Goal: Information Seeking & Learning: Understand process/instructions

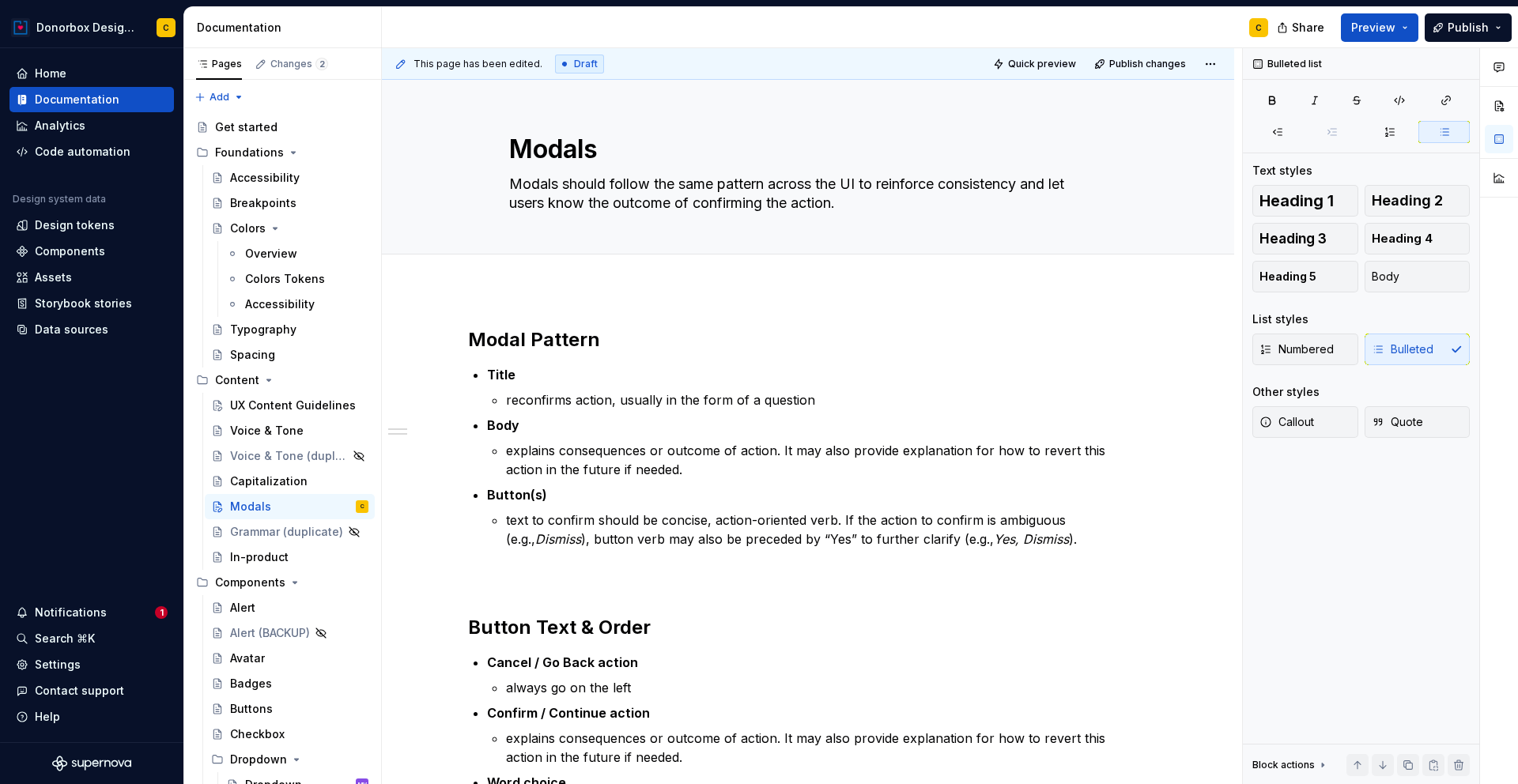
scroll to position [25, 0]
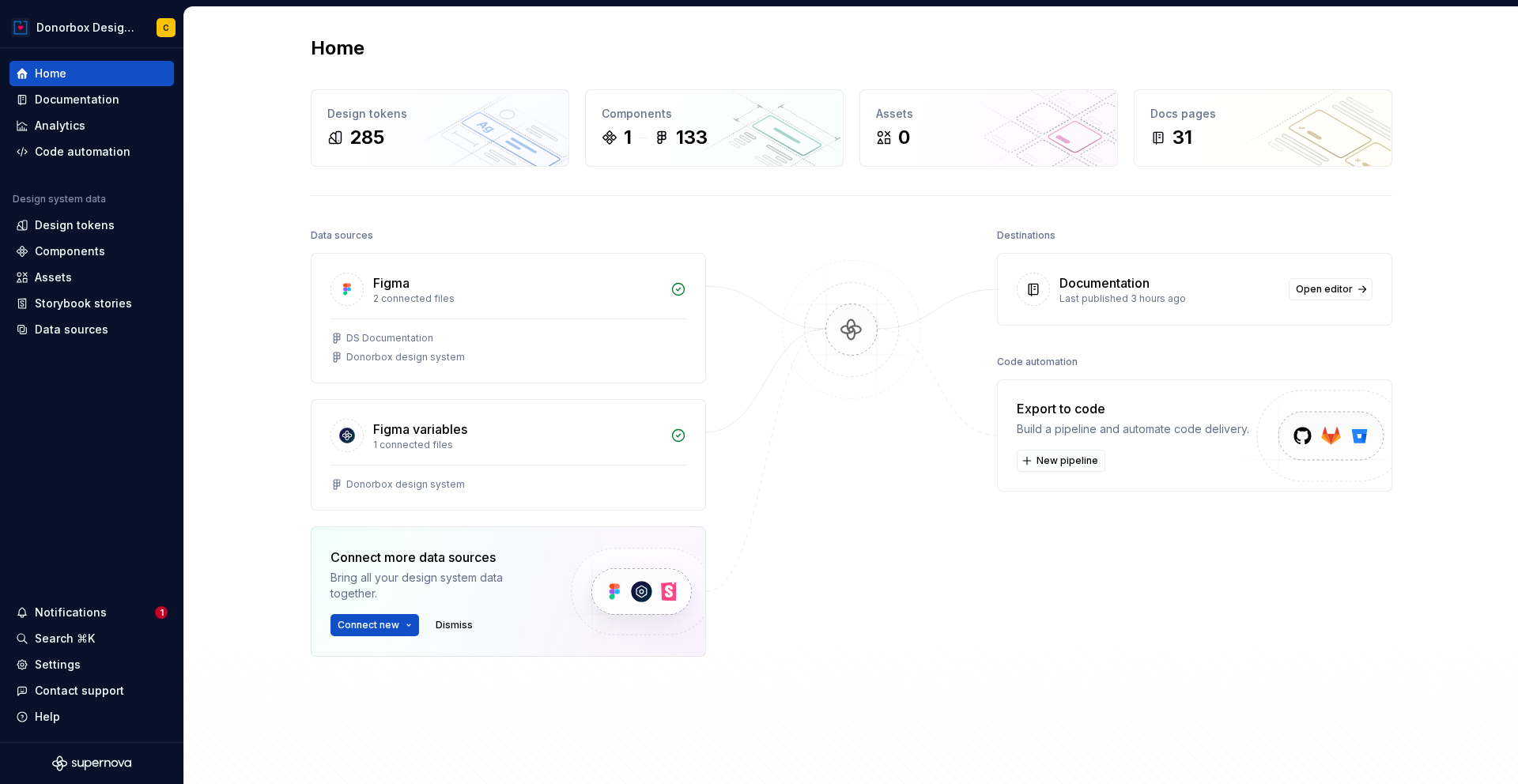
click at [1133, 294] on div "Last published 3 hours ago" at bounding box center [1169, 299] width 220 height 13
click at [1315, 296] on link "Open editor" at bounding box center [1331, 289] width 84 height 22
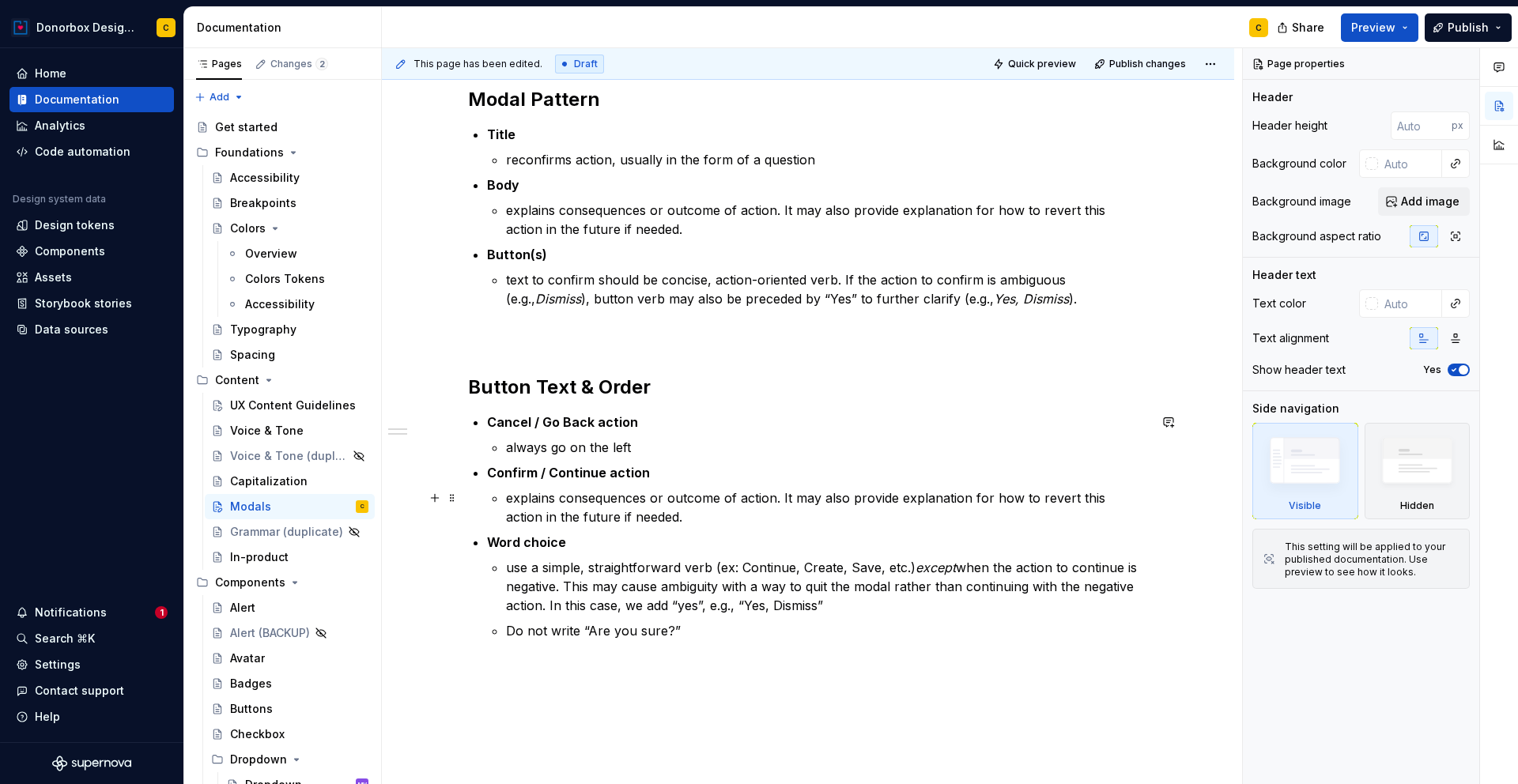
scroll to position [241, 0]
click at [256, 481] on div "Capitalization" at bounding box center [269, 482] width 77 height 16
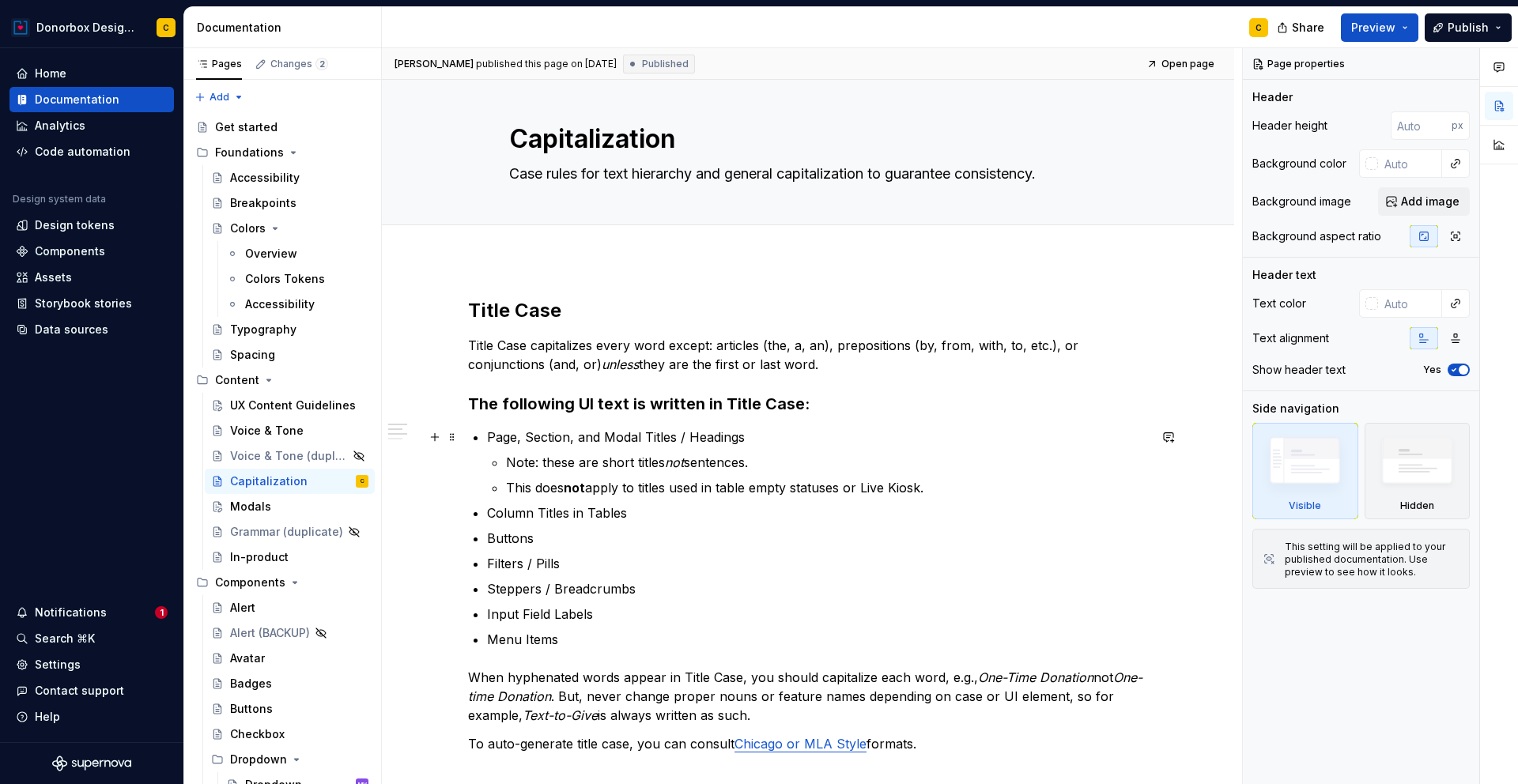
scroll to position [21, 0]
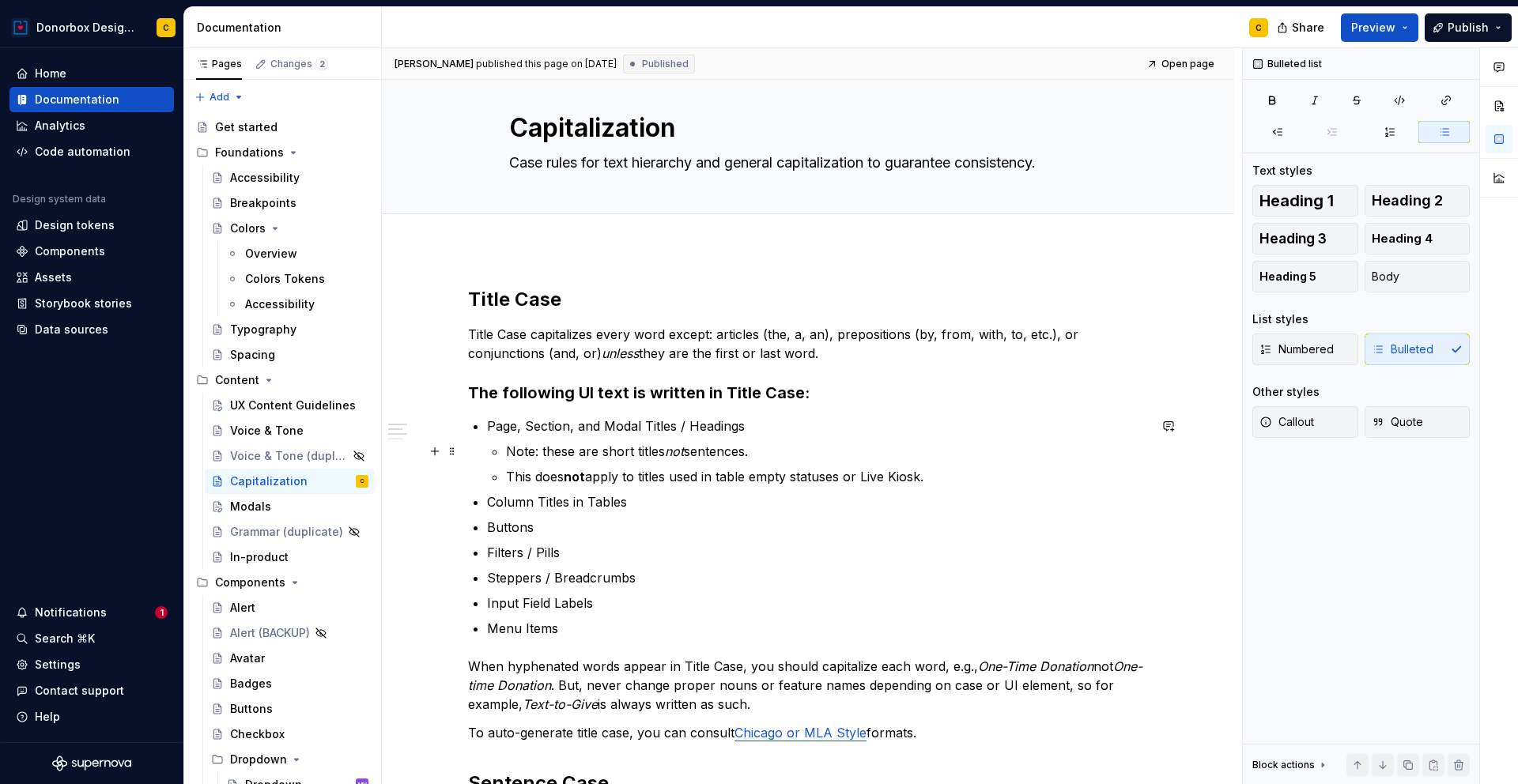
type textarea "*"
click at [663, 452] on p "Note: these are short titles not sentences." at bounding box center [827, 452] width 642 height 19
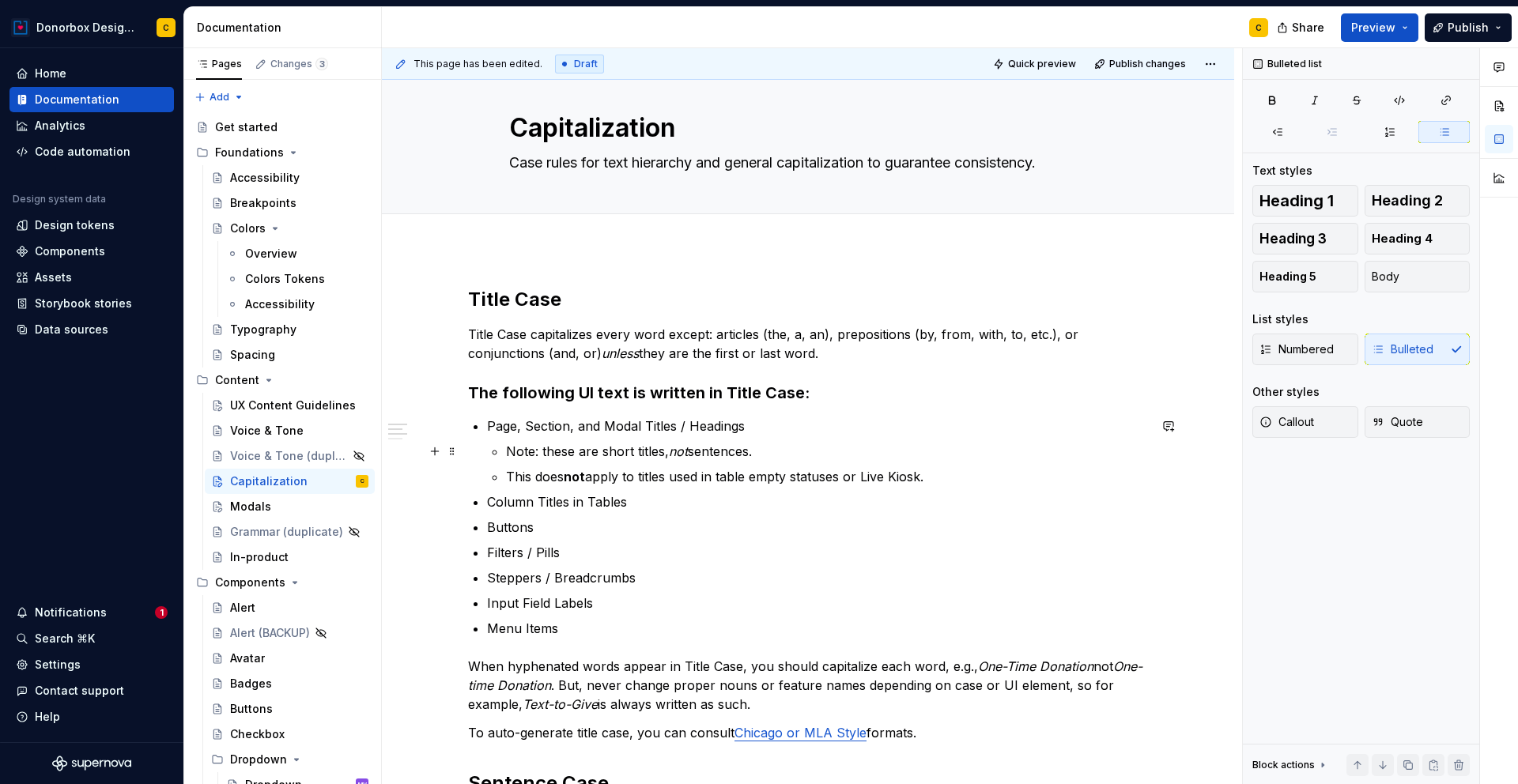
click at [564, 448] on p "Note: these are short titles, not sentences." at bounding box center [827, 452] width 642 height 19
click at [790, 452] on p "Note: this applies to short titles, not sentences." at bounding box center [827, 452] width 642 height 19
click at [638, 425] on p "Page, Section, and Modal Titles / Headings" at bounding box center [818, 426] width 661 height 19
click at [518, 427] on p "Page, Section Titles / Headings" at bounding box center [818, 426] width 661 height 19
click at [780, 444] on p "Note: this applies to short titles, not sentences." at bounding box center [827, 452] width 642 height 19
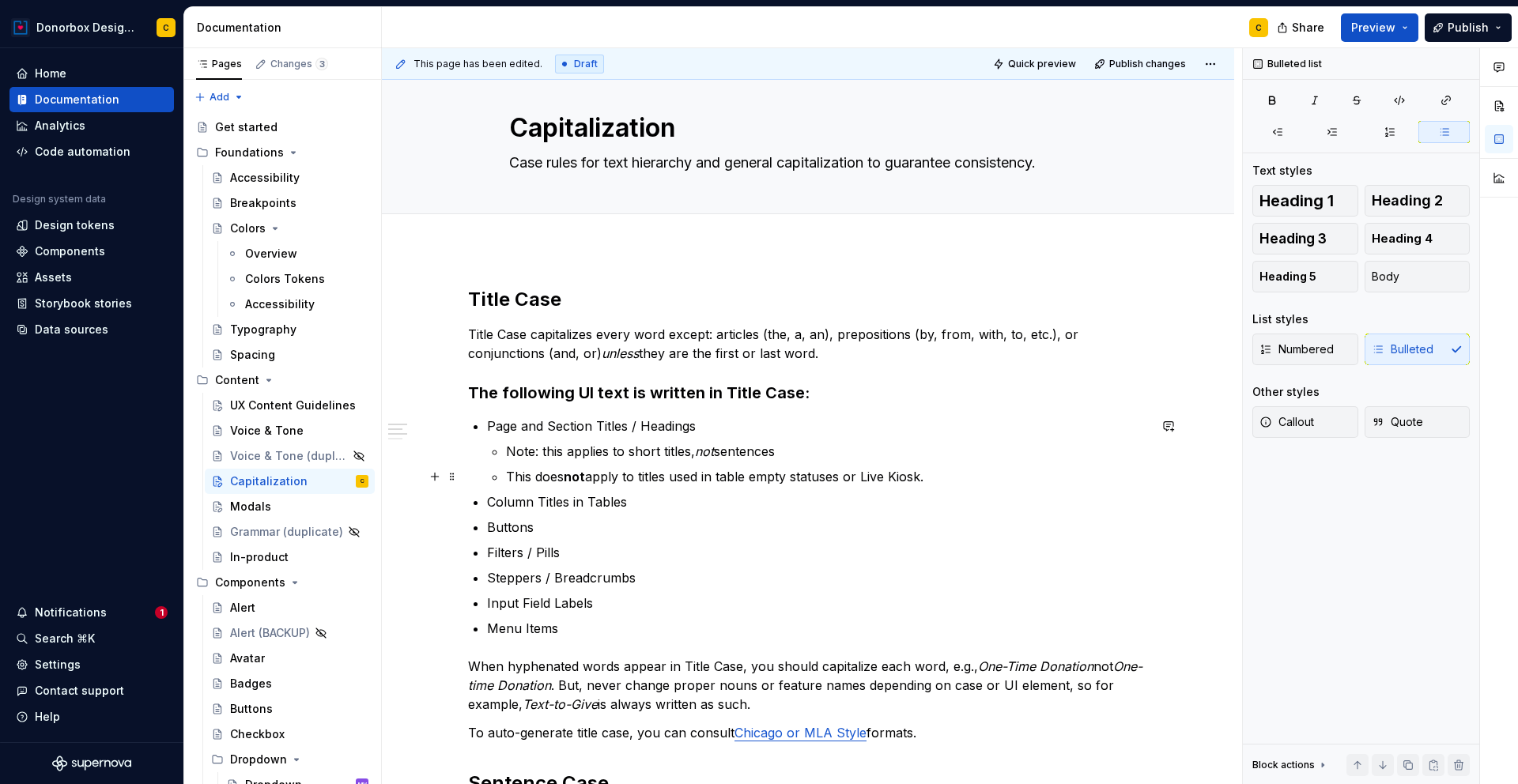
click at [930, 479] on p "This does not apply to titles used in table empty statuses or Live Kiosk." at bounding box center [827, 477] width 642 height 19
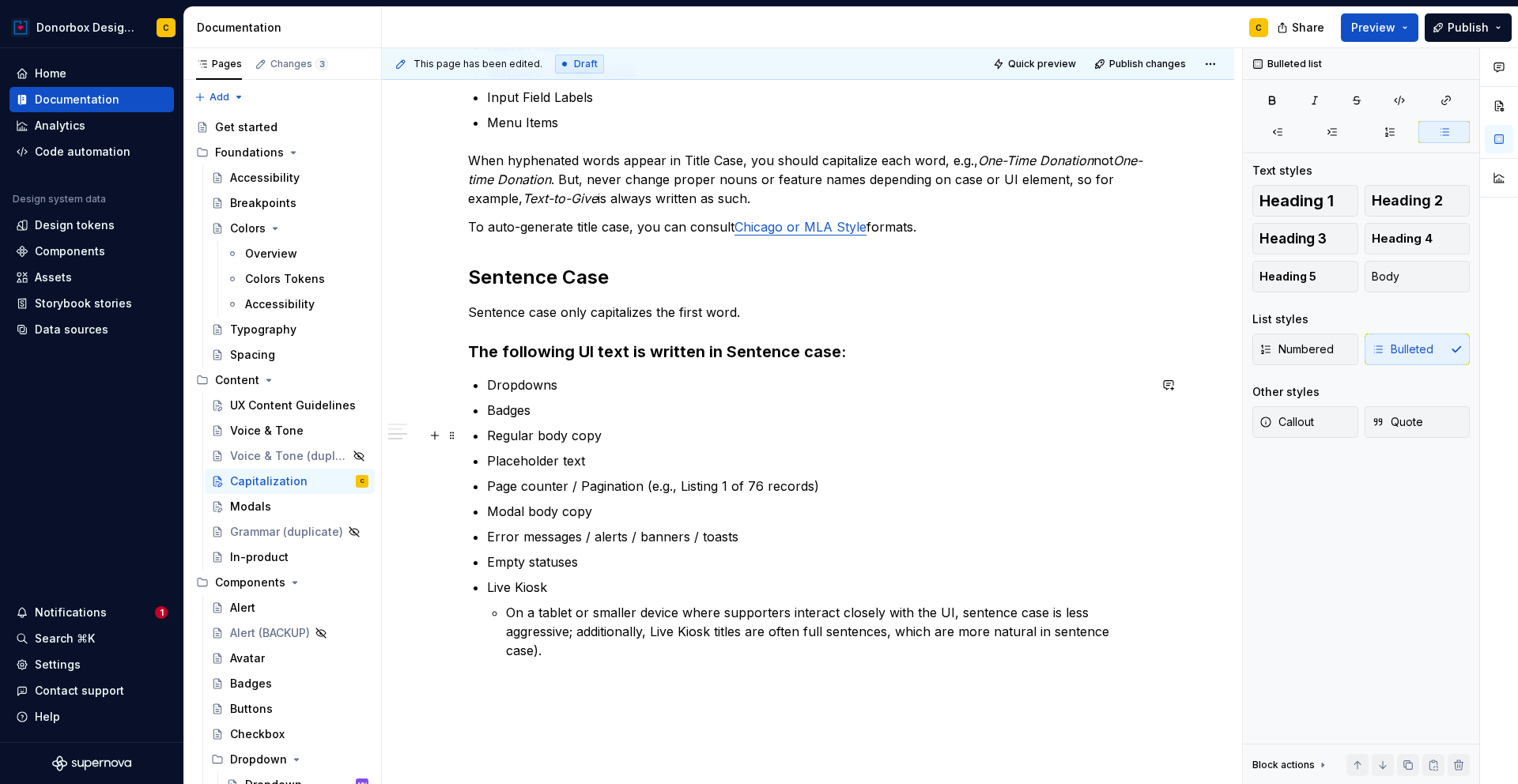
scroll to position [536, 0]
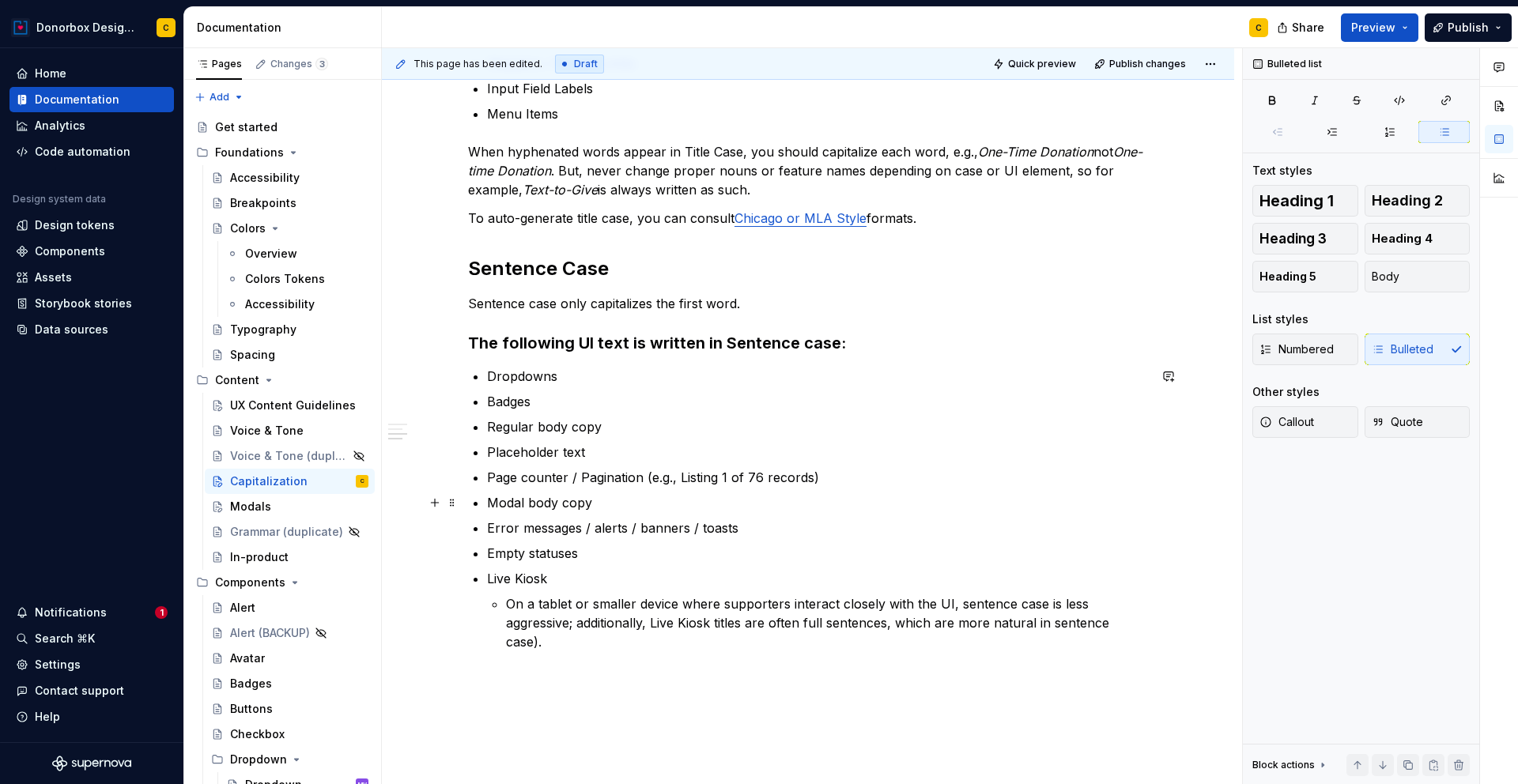
click at [521, 507] on p "Modal body copy" at bounding box center [818, 503] width 661 height 19
click at [529, 501] on p "Modal body copy" at bounding box center [818, 503] width 661 height 19
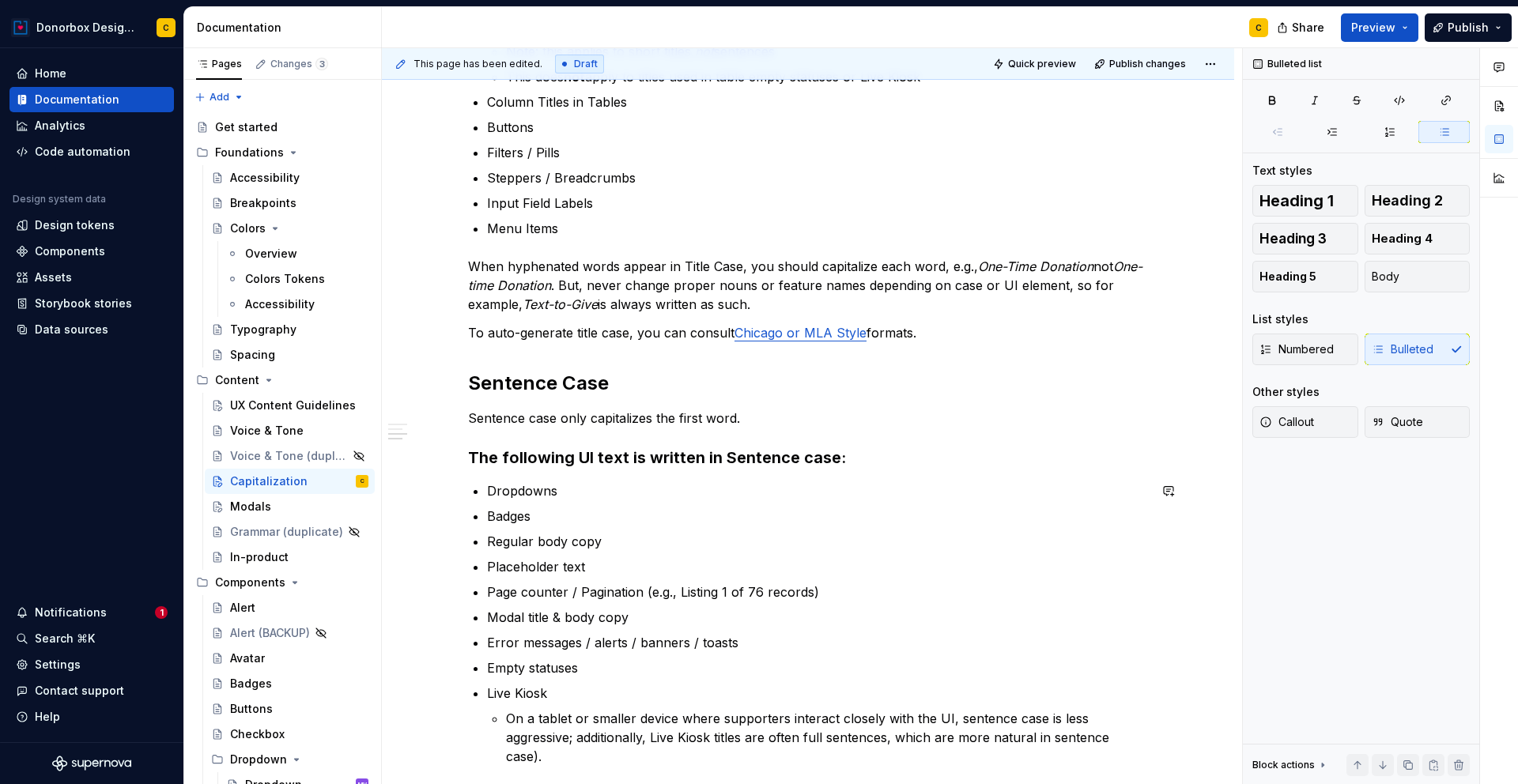
scroll to position [497, 0]
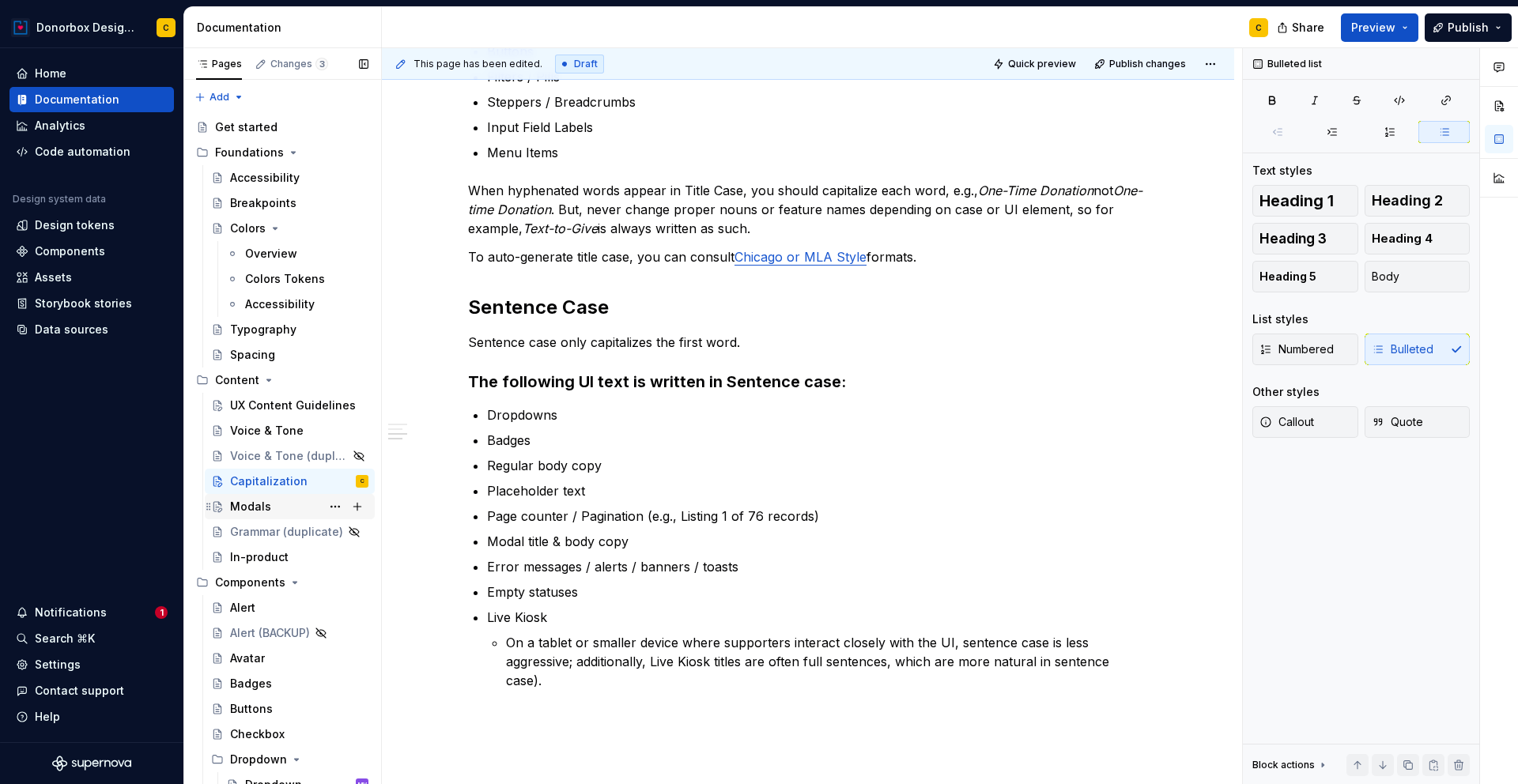
click at [245, 501] on div "Modals" at bounding box center [250, 507] width 41 height 16
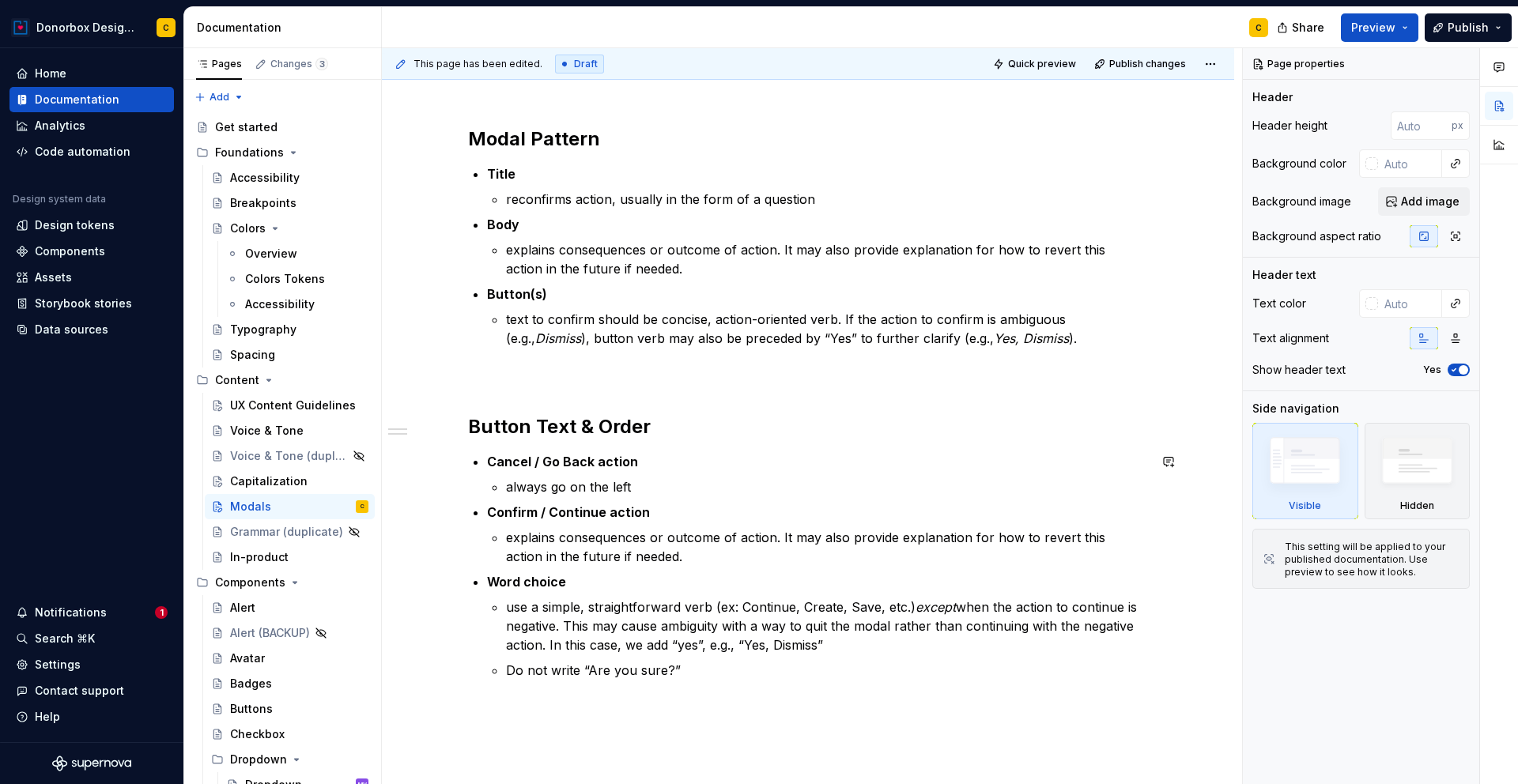
scroll to position [200, 0]
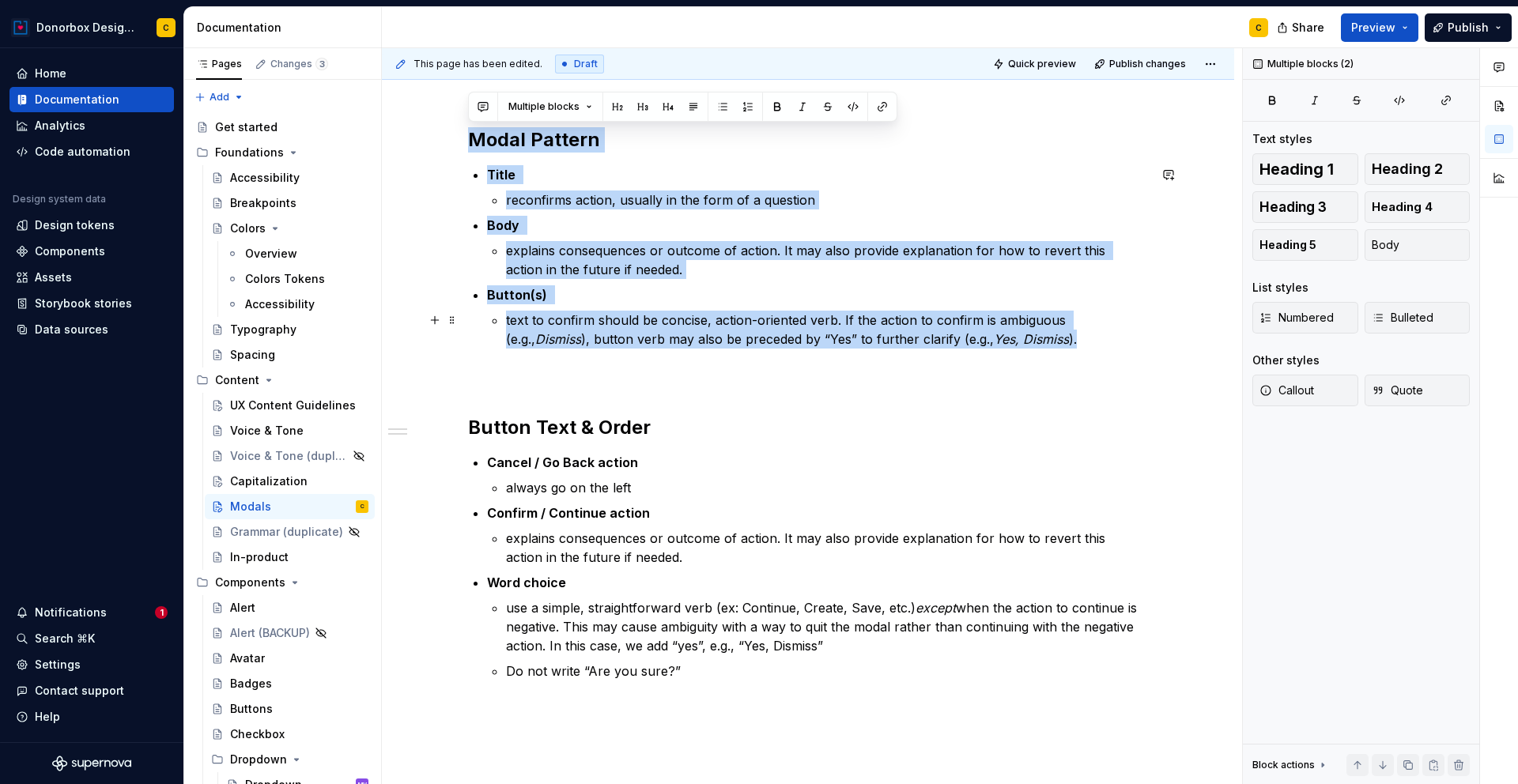
drag, startPoint x: 468, startPoint y: 136, endPoint x: 1105, endPoint y: 335, distance: 667.4
click at [1105, 335] on div "Modal Pattern Title reconfirms action, usually in the form of a question Body e…" at bounding box center [808, 437] width 680 height 619
copy div "Modal Pattern Title reconfirms action, usually in the form of a question Body e…"
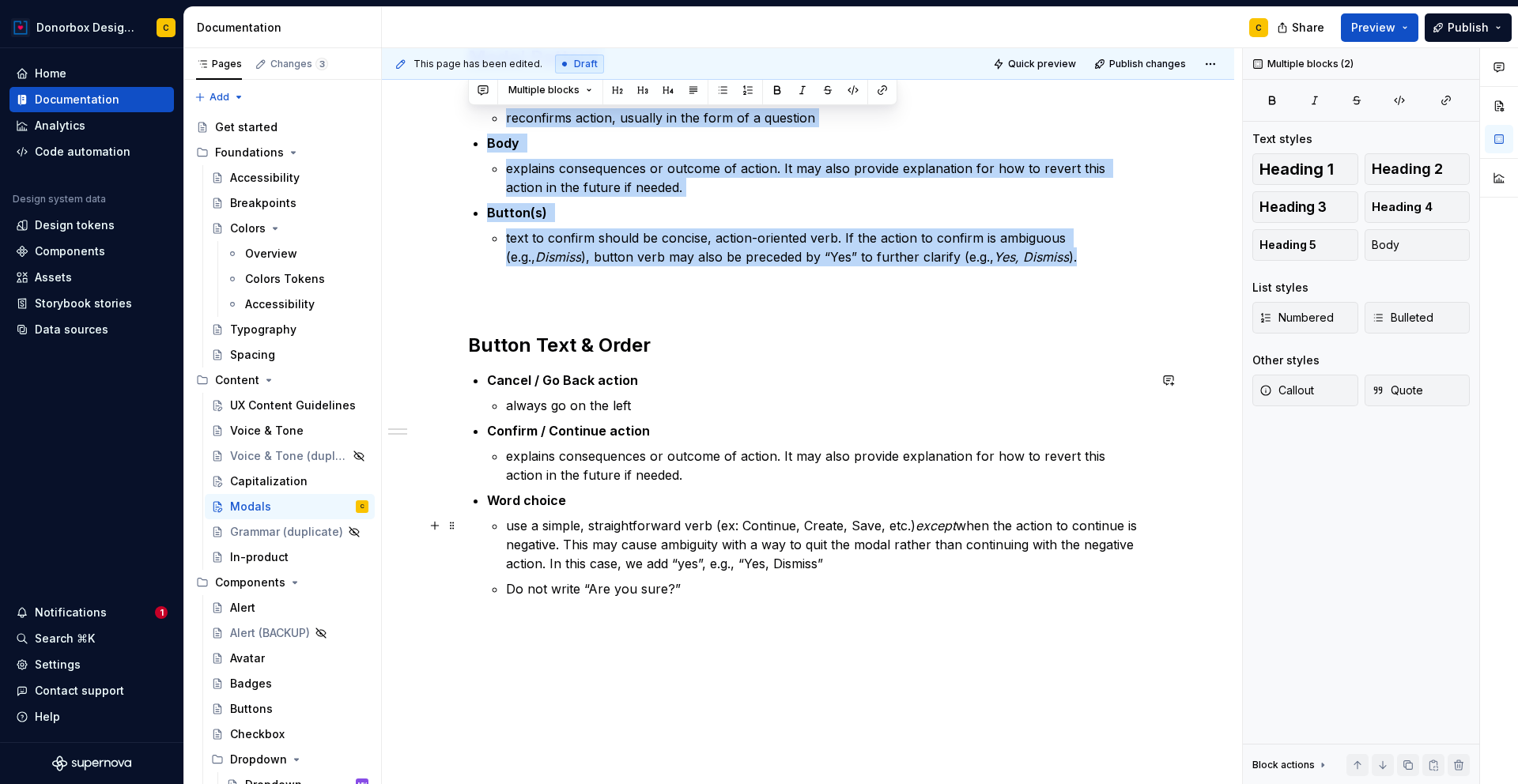
scroll to position [301, 0]
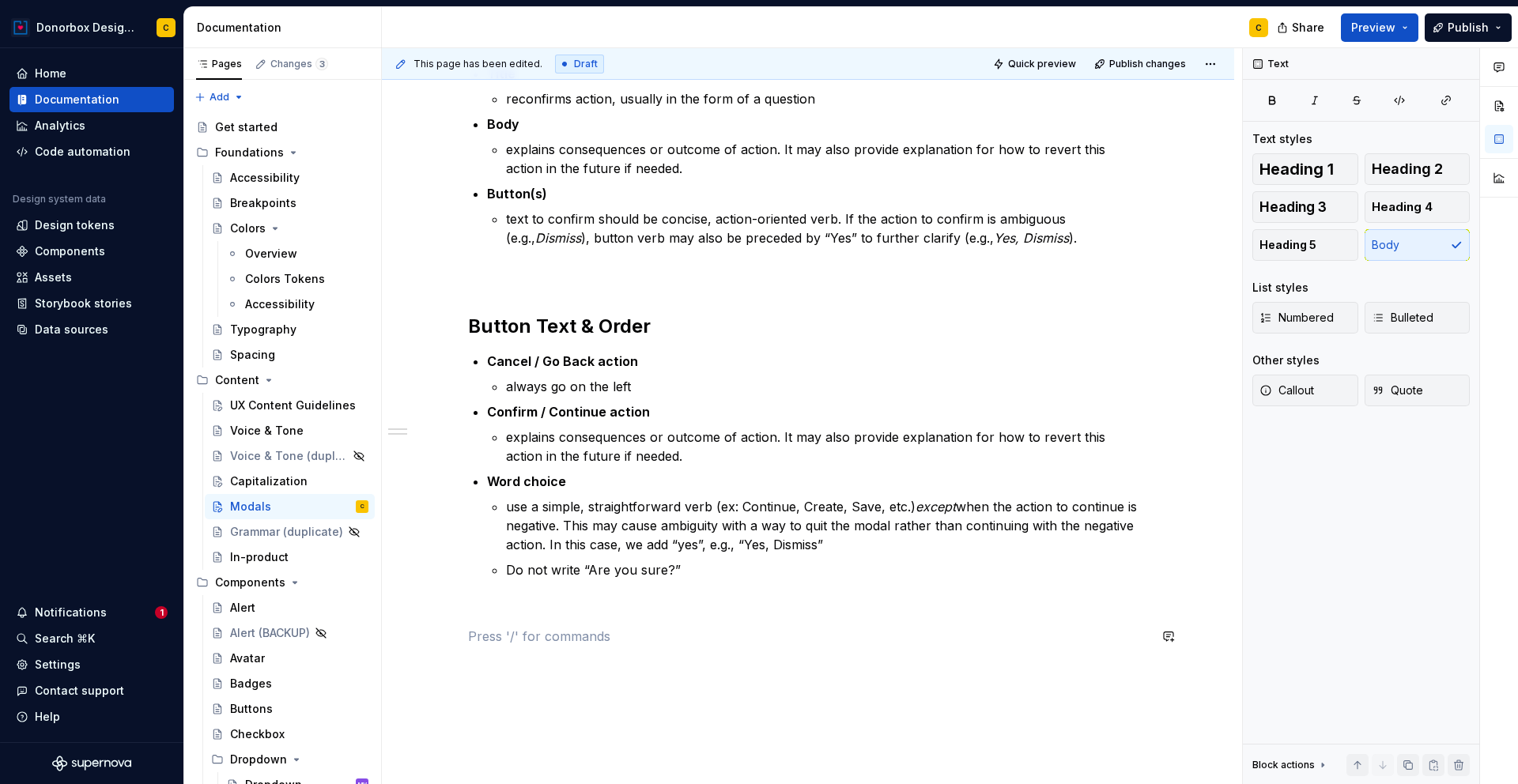
click at [534, 651] on div "Modal Pattern Title reconfirms action, usually in the form of a question Body e…" at bounding box center [808, 345] width 680 height 639
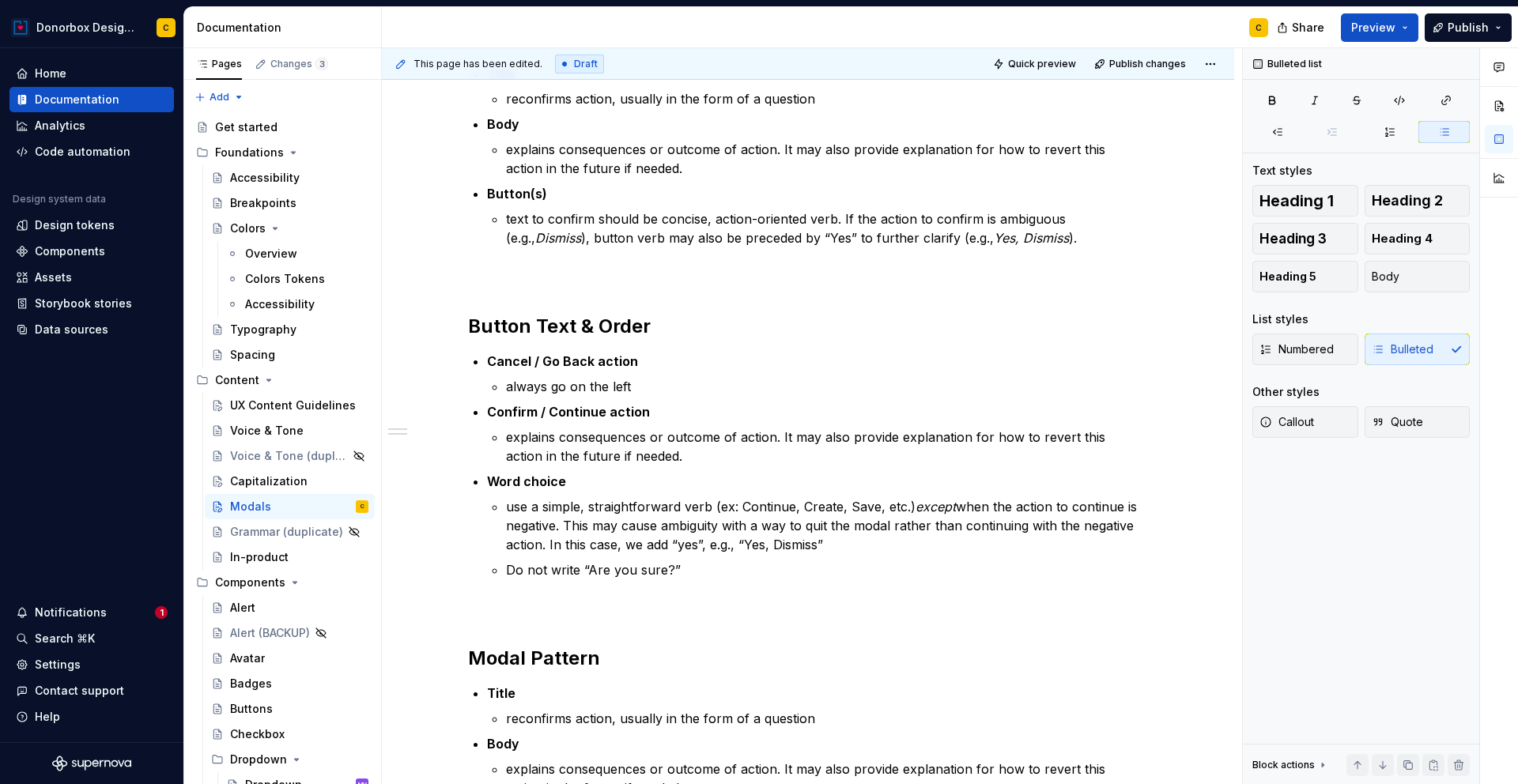
click at [534, 651] on strong "Modal Pattern" at bounding box center [534, 658] width 132 height 23
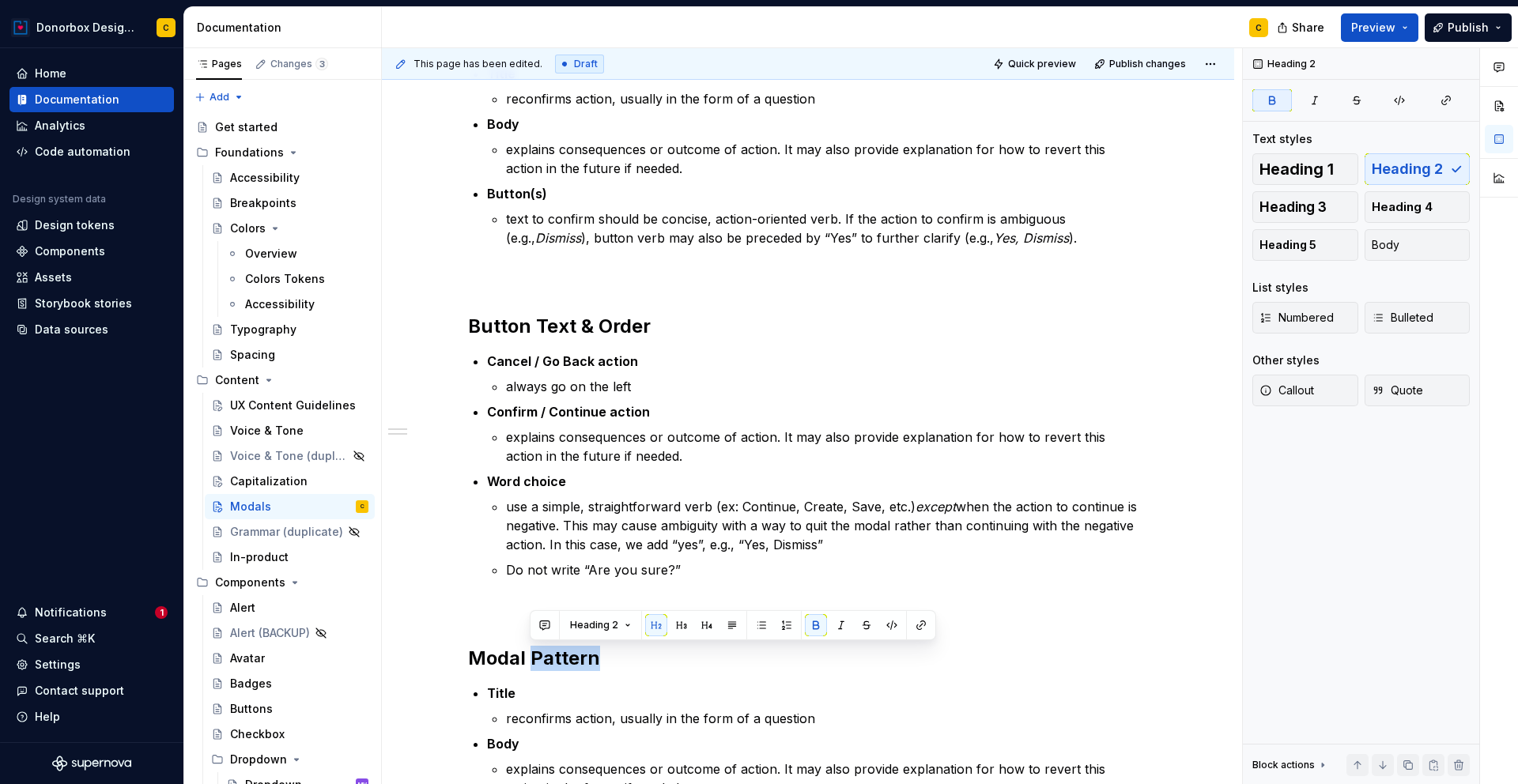
click at [534, 651] on strong "Modal Pattern" at bounding box center [534, 658] width 132 height 23
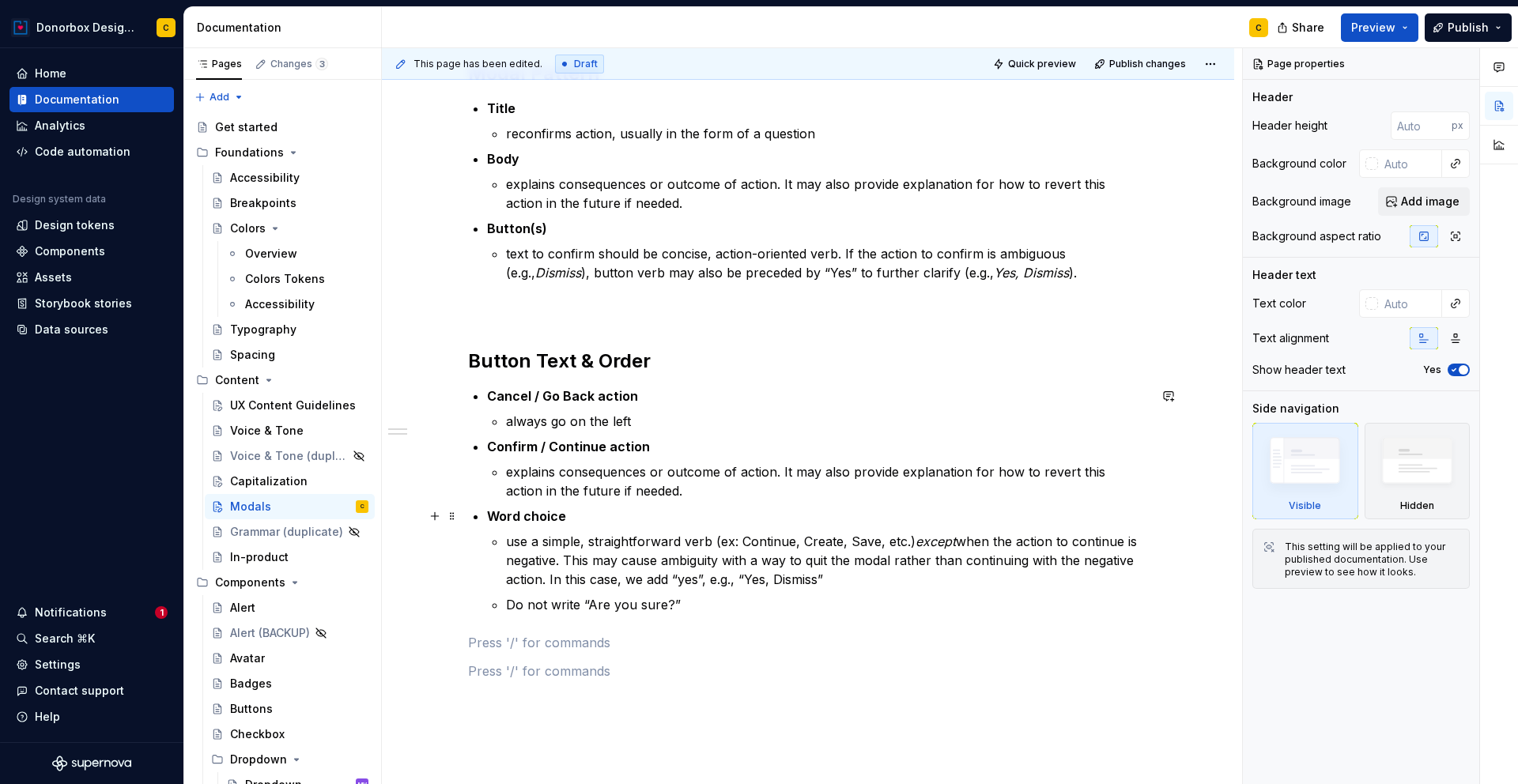
type textarea "*"
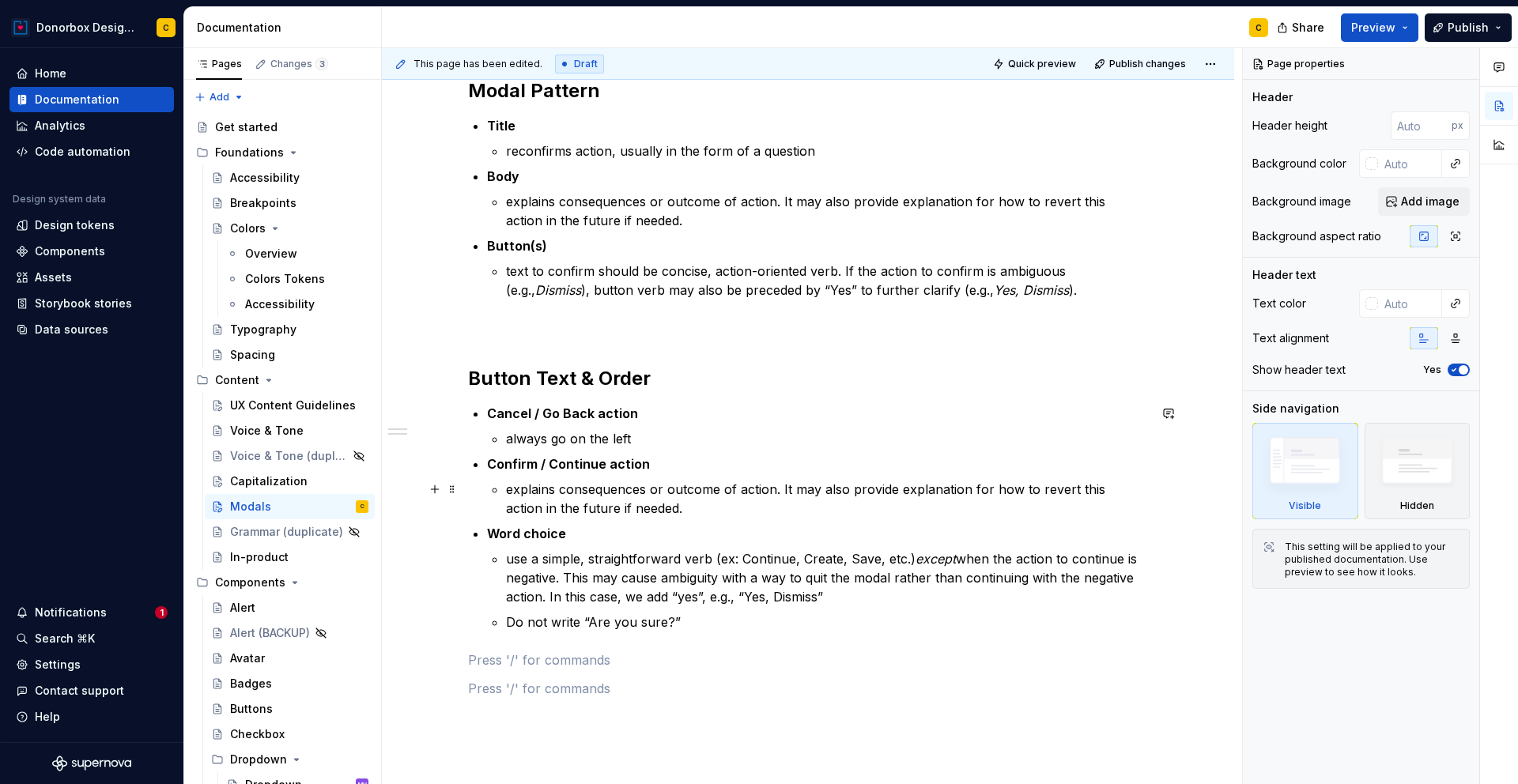
scroll to position [236, 0]
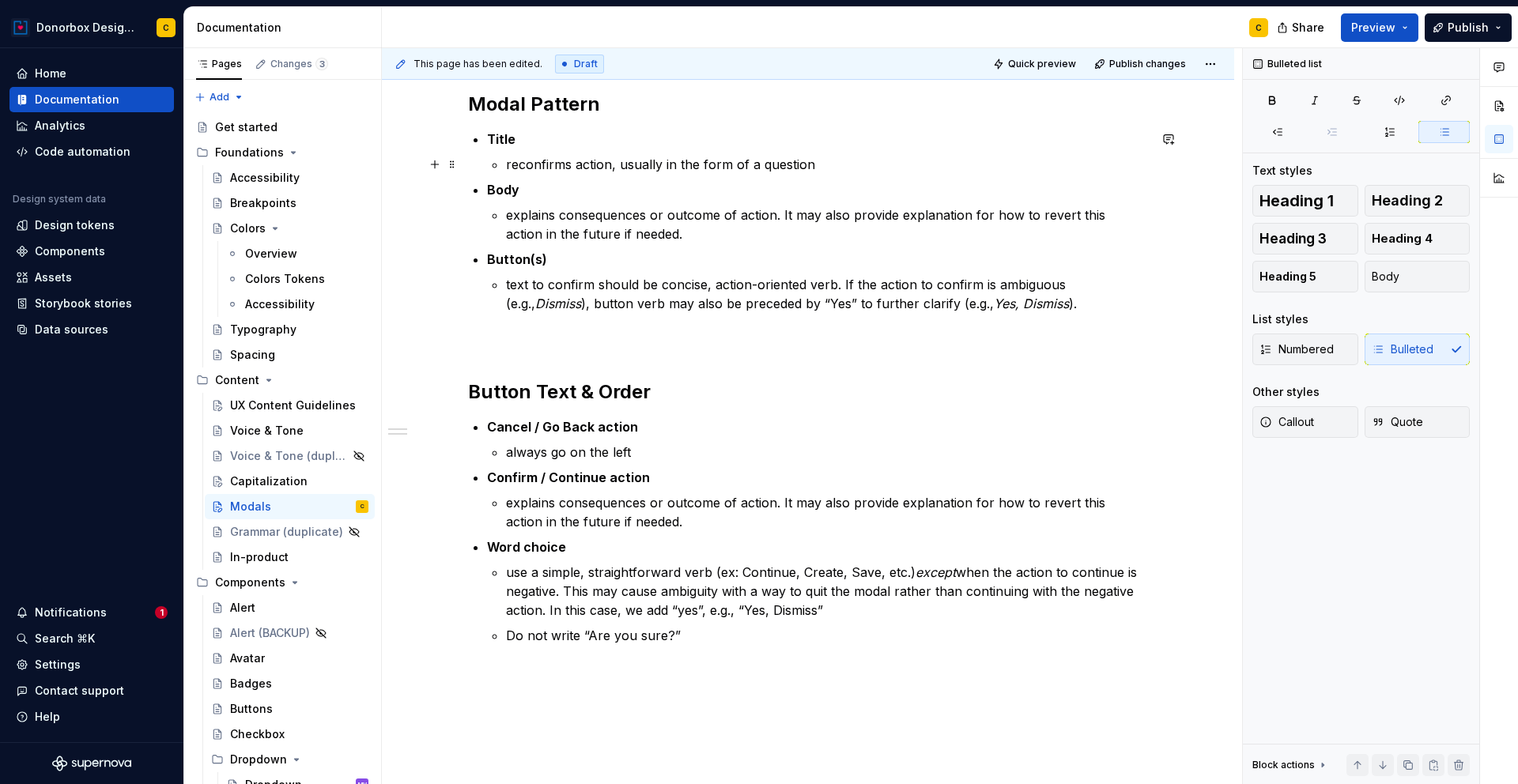
click at [821, 168] on p "reconfirms action, usually in the form of a question" at bounding box center [827, 165] width 642 height 19
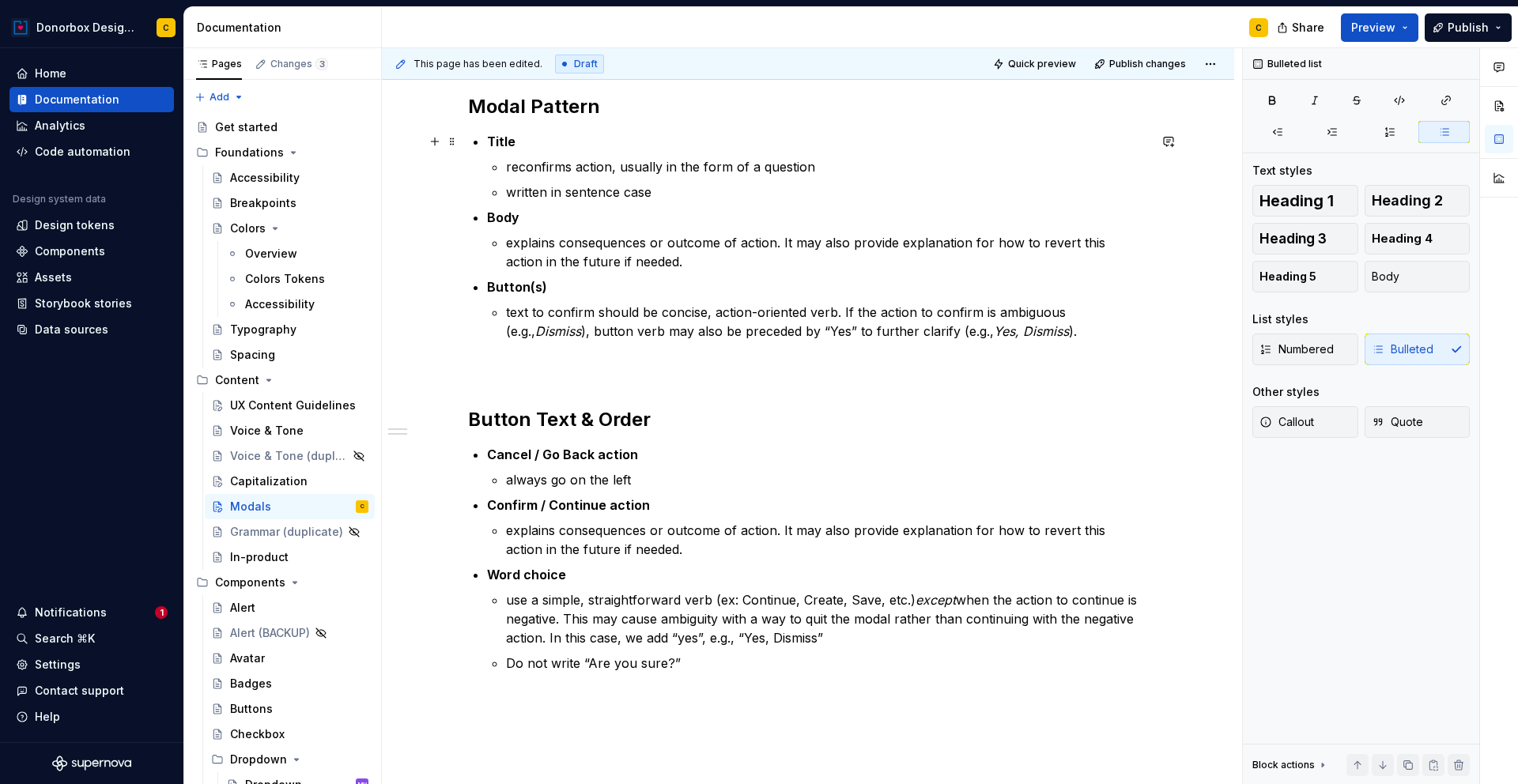
scroll to position [232, 0]
click at [654, 259] on p "explains consequences or outcome of action. It may also provide explanation for…" at bounding box center [827, 252] width 642 height 38
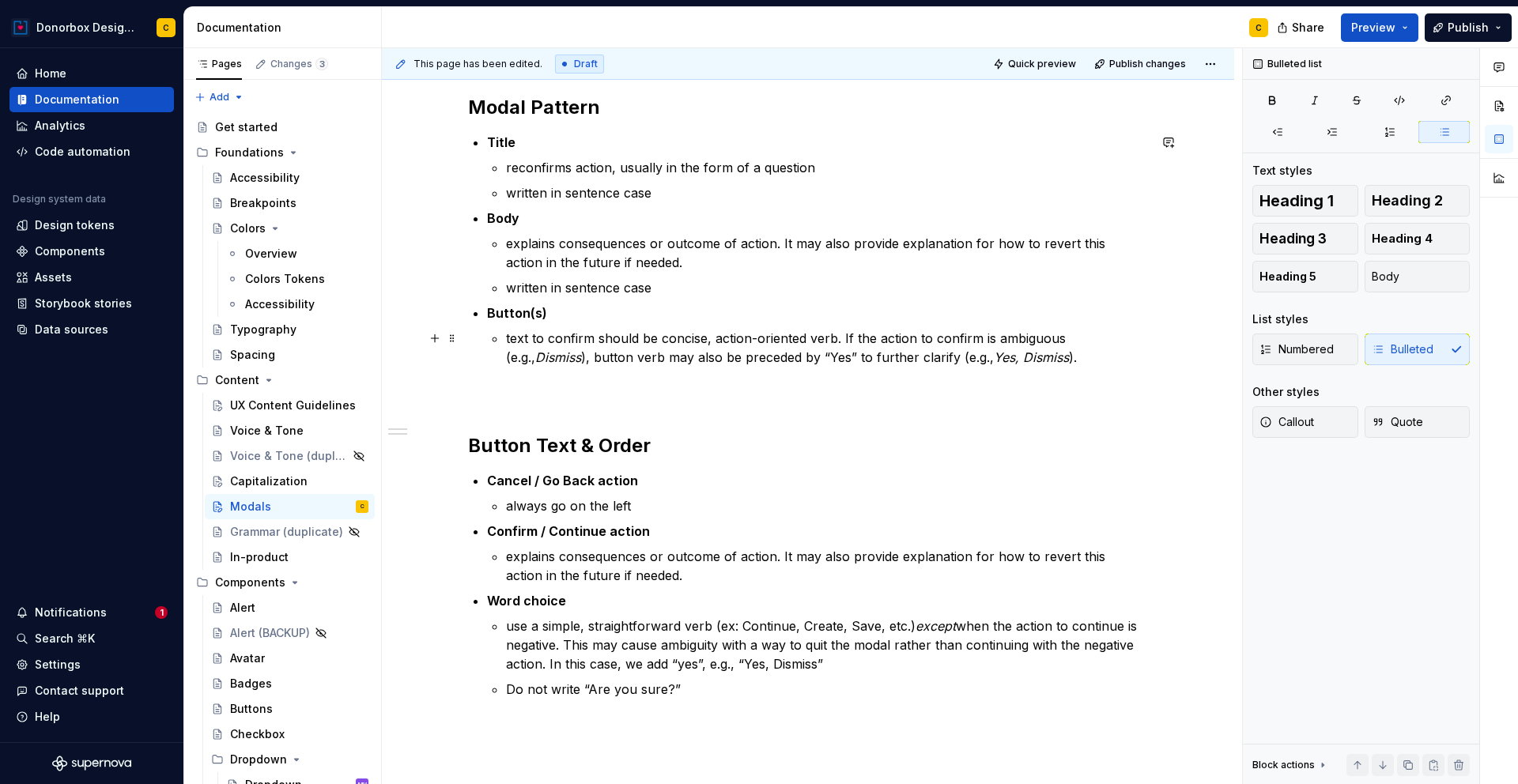
click at [1046, 353] on p "text to confirm should be concise, action-oriented verb. If the action to confi…" at bounding box center [827, 348] width 642 height 38
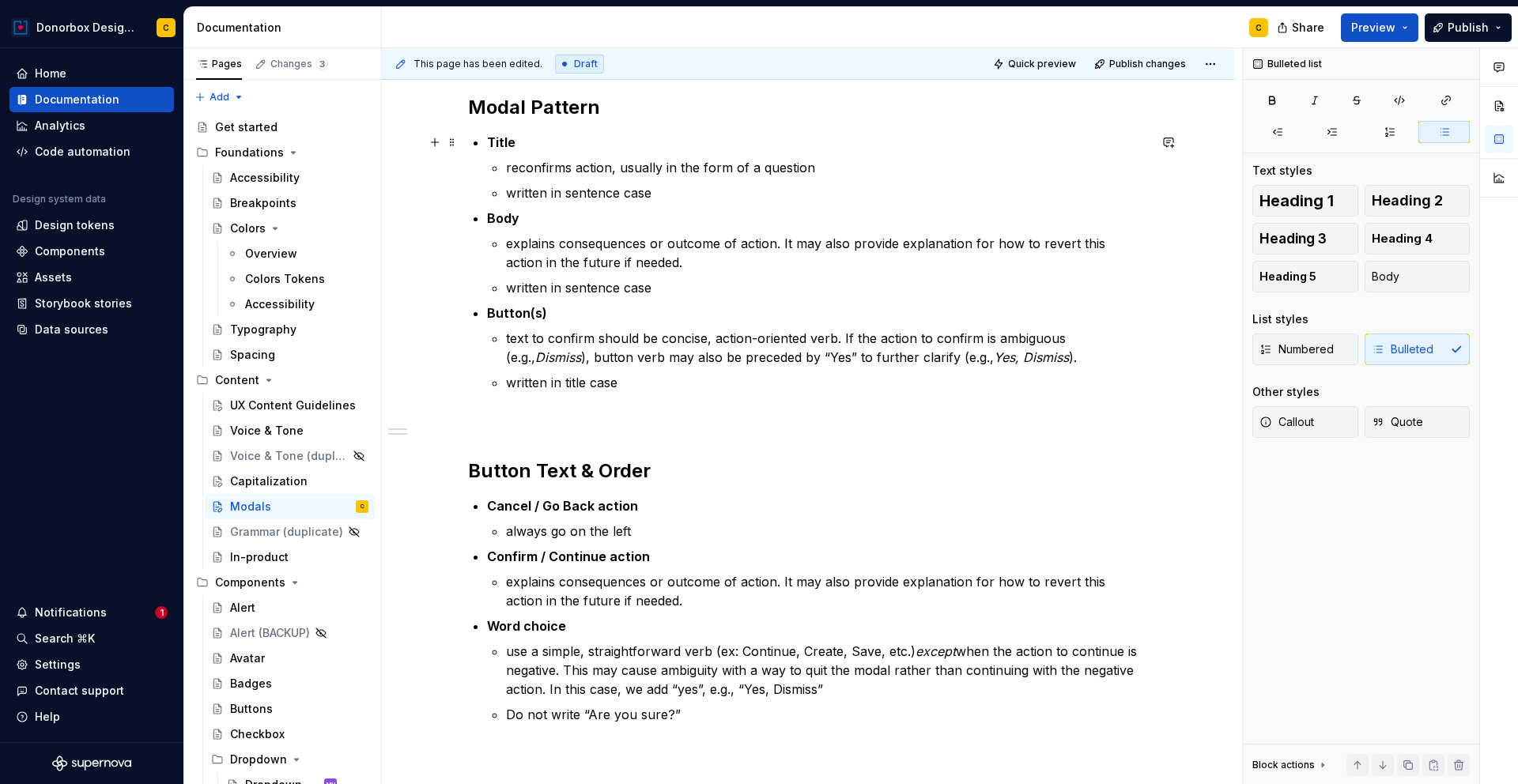
type textarea "*"
